Goal: Task Accomplishment & Management: Manage account settings

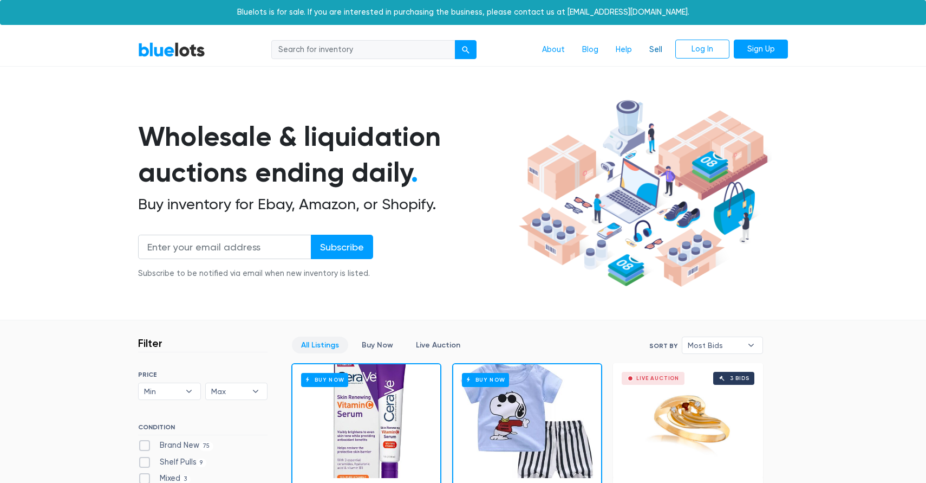
click at [654, 47] on link "Sell" at bounding box center [656, 50] width 30 height 21
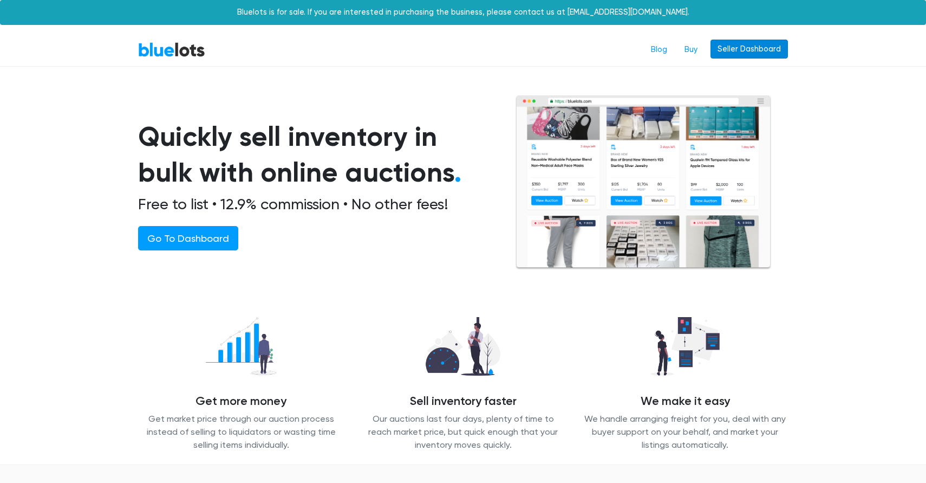
click at [756, 45] on link "Seller Dashboard" at bounding box center [749, 49] width 77 height 19
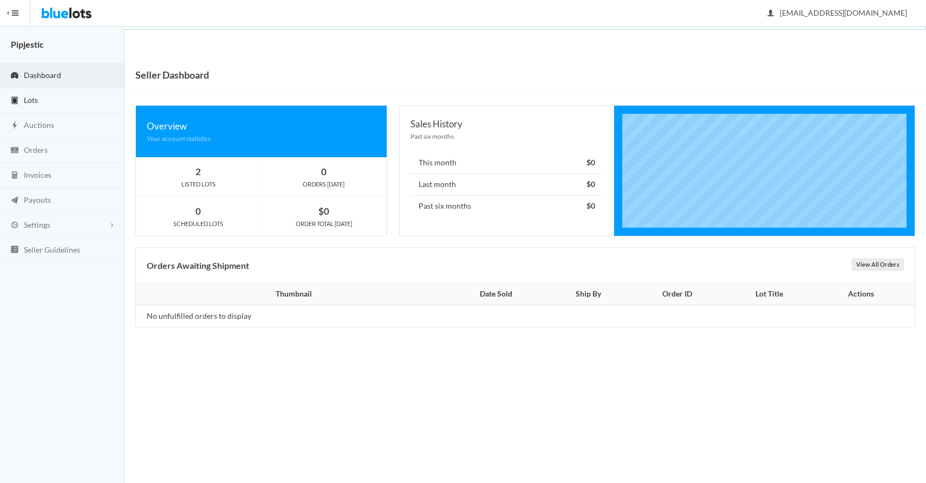
click at [37, 96] on span "Lots" at bounding box center [31, 99] width 14 height 9
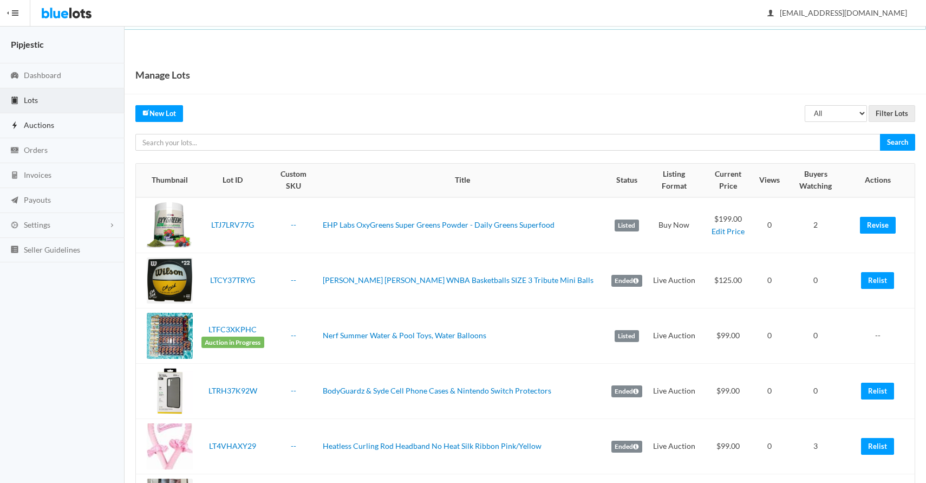
click at [53, 127] on span "Auctions" at bounding box center [39, 124] width 30 height 9
